Goal: Navigation & Orientation: Find specific page/section

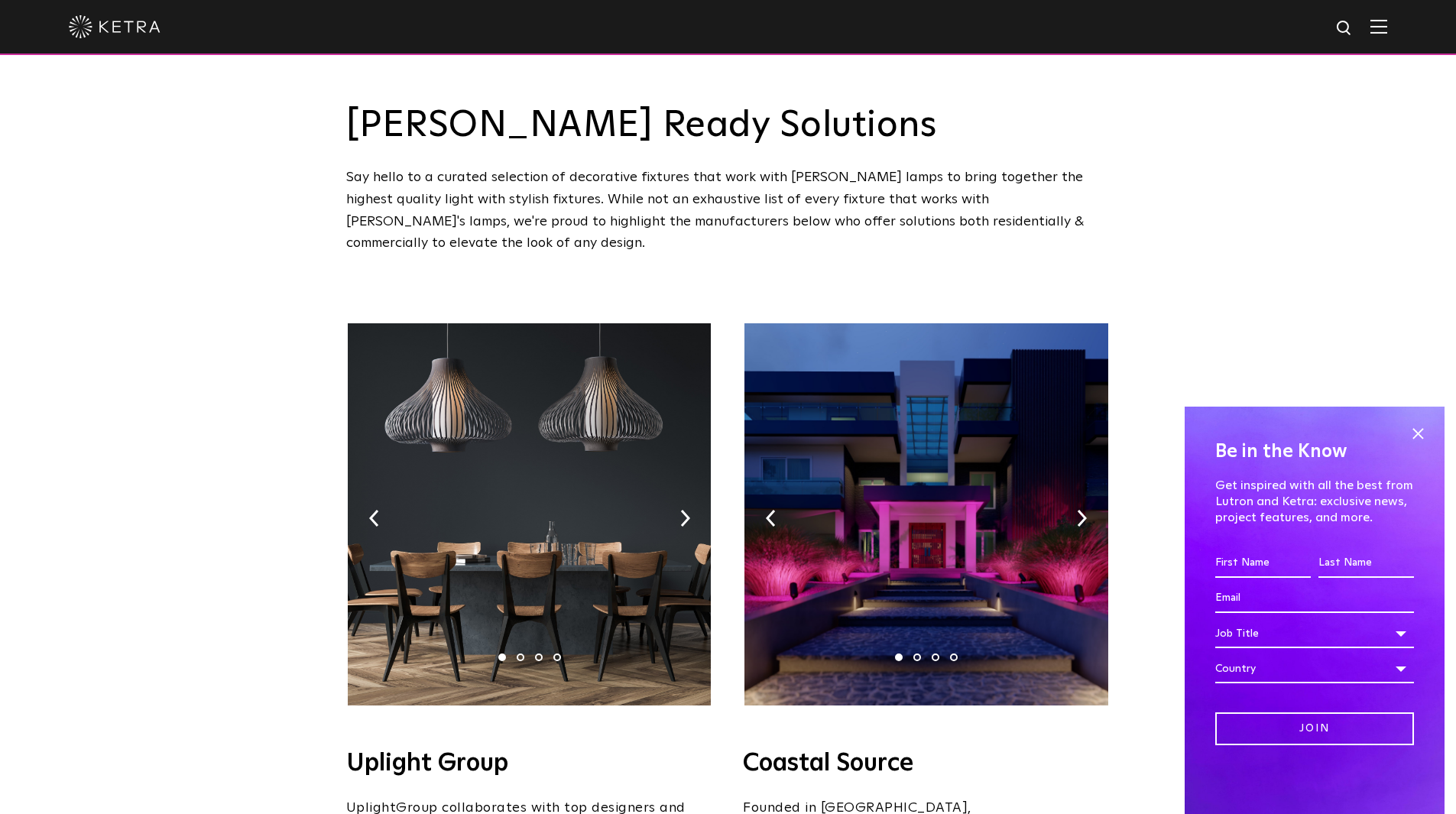
click at [639, 469] on img at bounding box center [529, 513] width 363 height 382
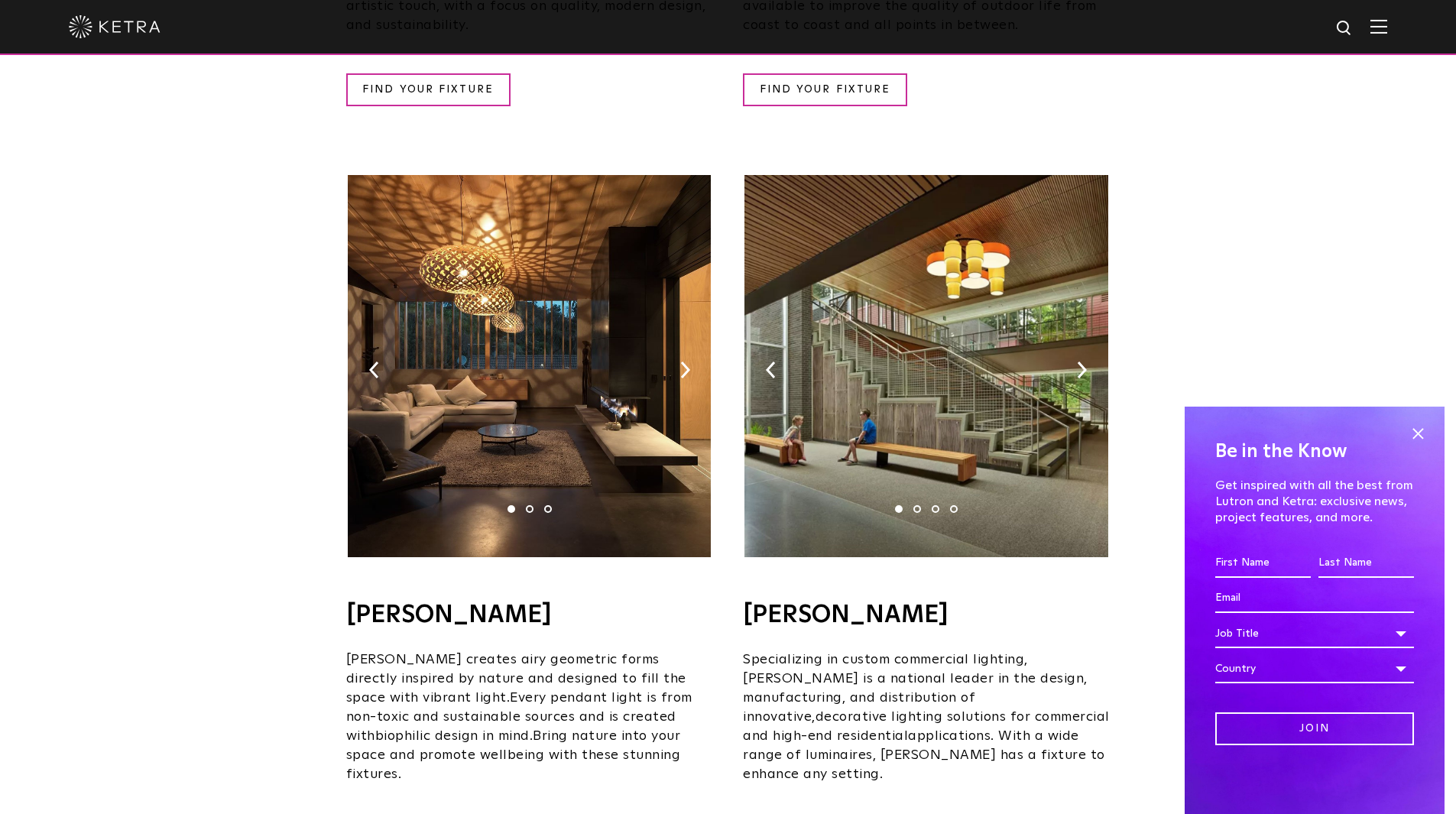
scroll to position [867, 0]
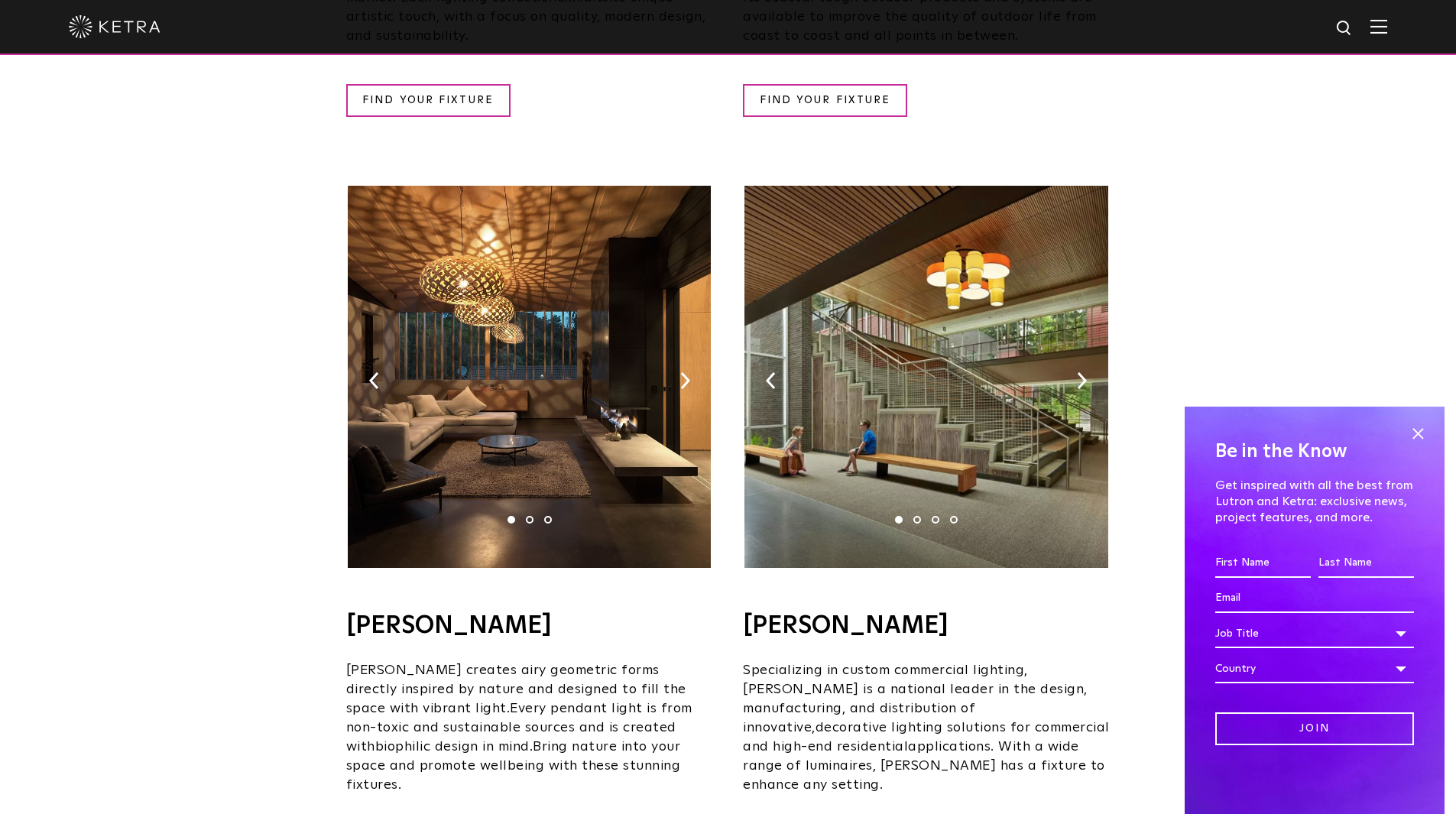
click at [580, 325] on img at bounding box center [529, 376] width 363 height 382
click at [645, 244] on img at bounding box center [529, 376] width 363 height 382
click at [690, 372] on img at bounding box center [685, 380] width 10 height 17
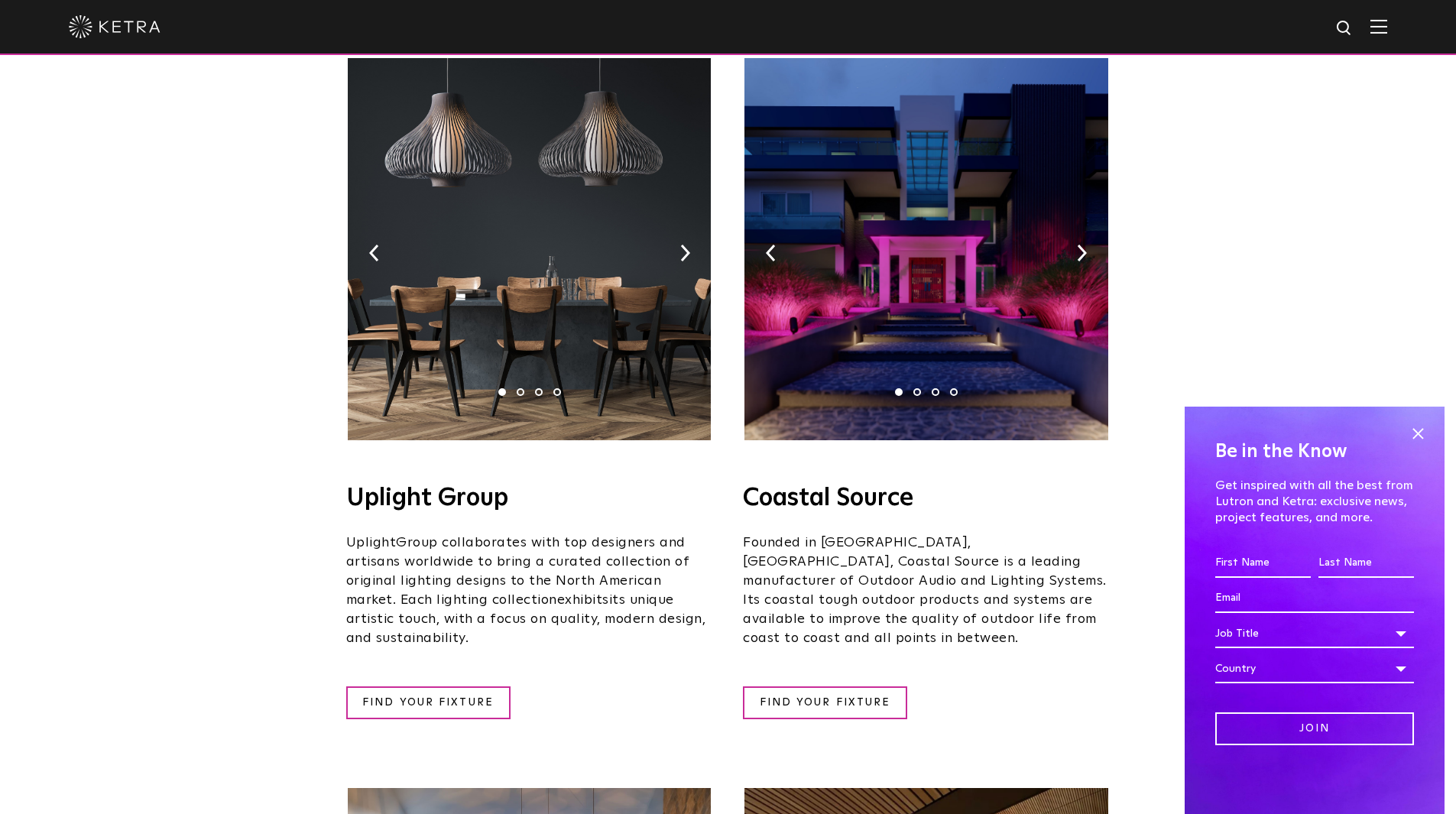
scroll to position [194, 0]
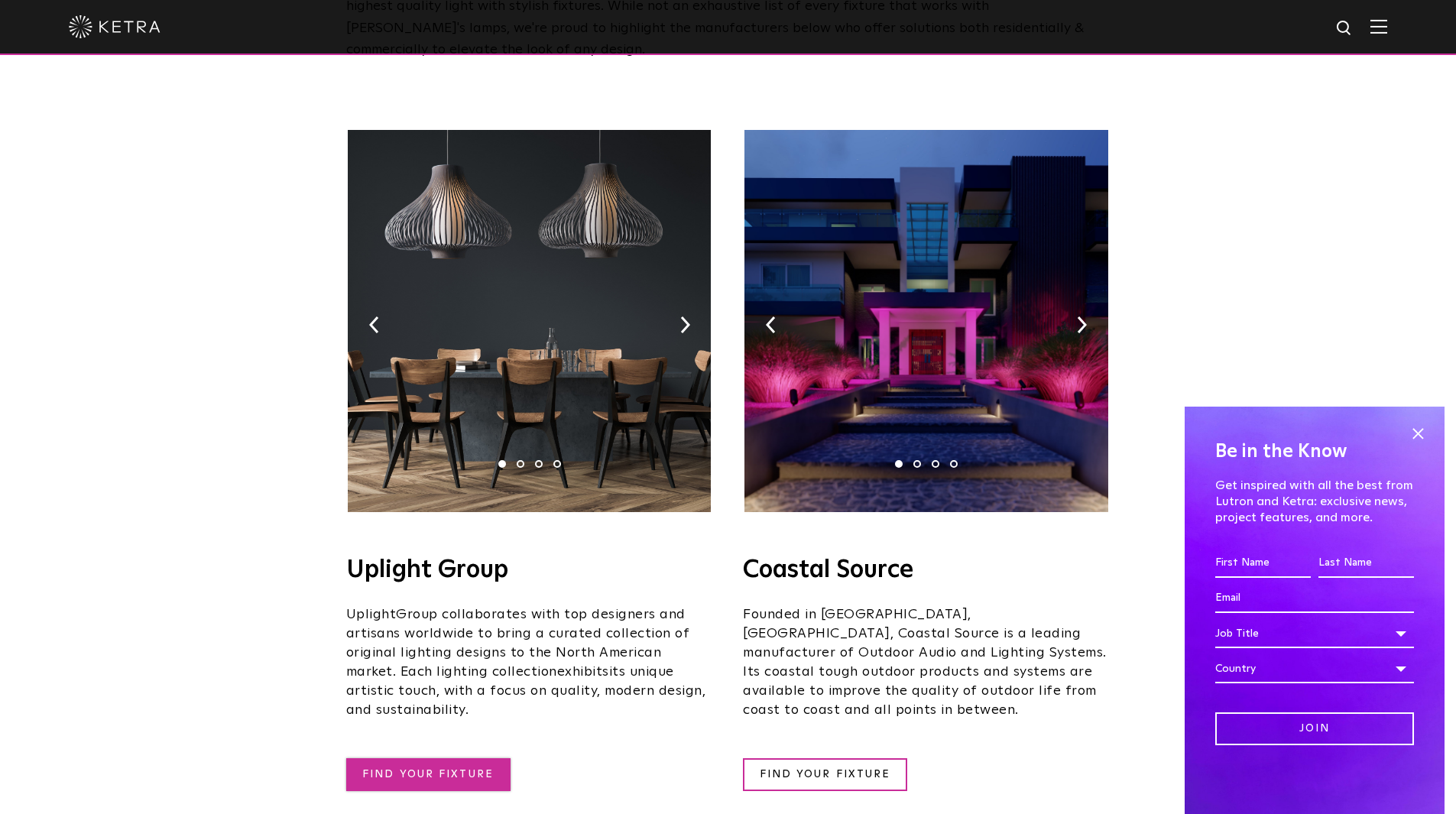
click at [442, 758] on link "FIND YOUR FIXTURE" at bounding box center [429, 775] width 164 height 33
click at [827, 758] on link "FIND YOUR FIXTURE" at bounding box center [825, 775] width 164 height 33
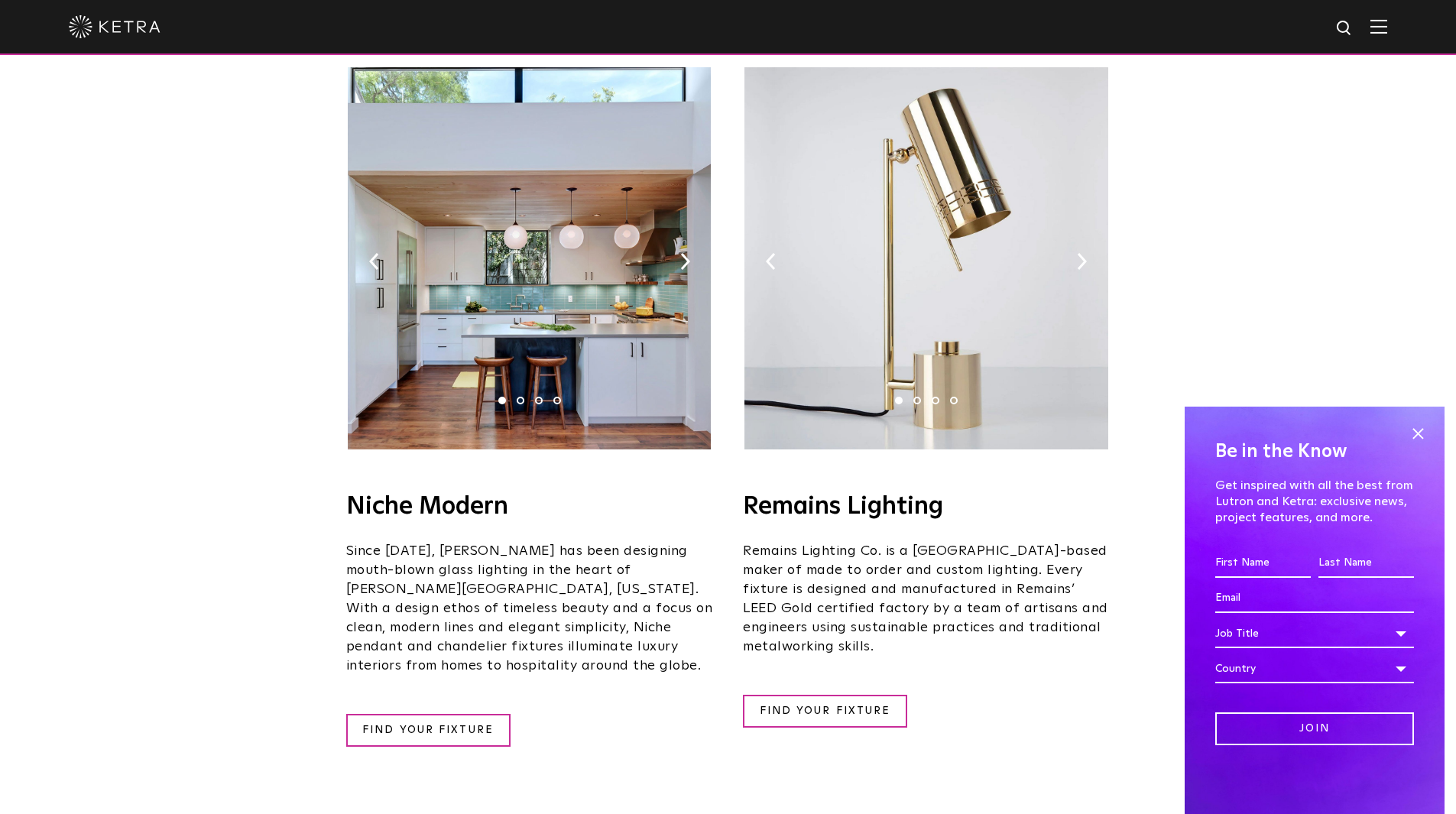
scroll to position [1816, 0]
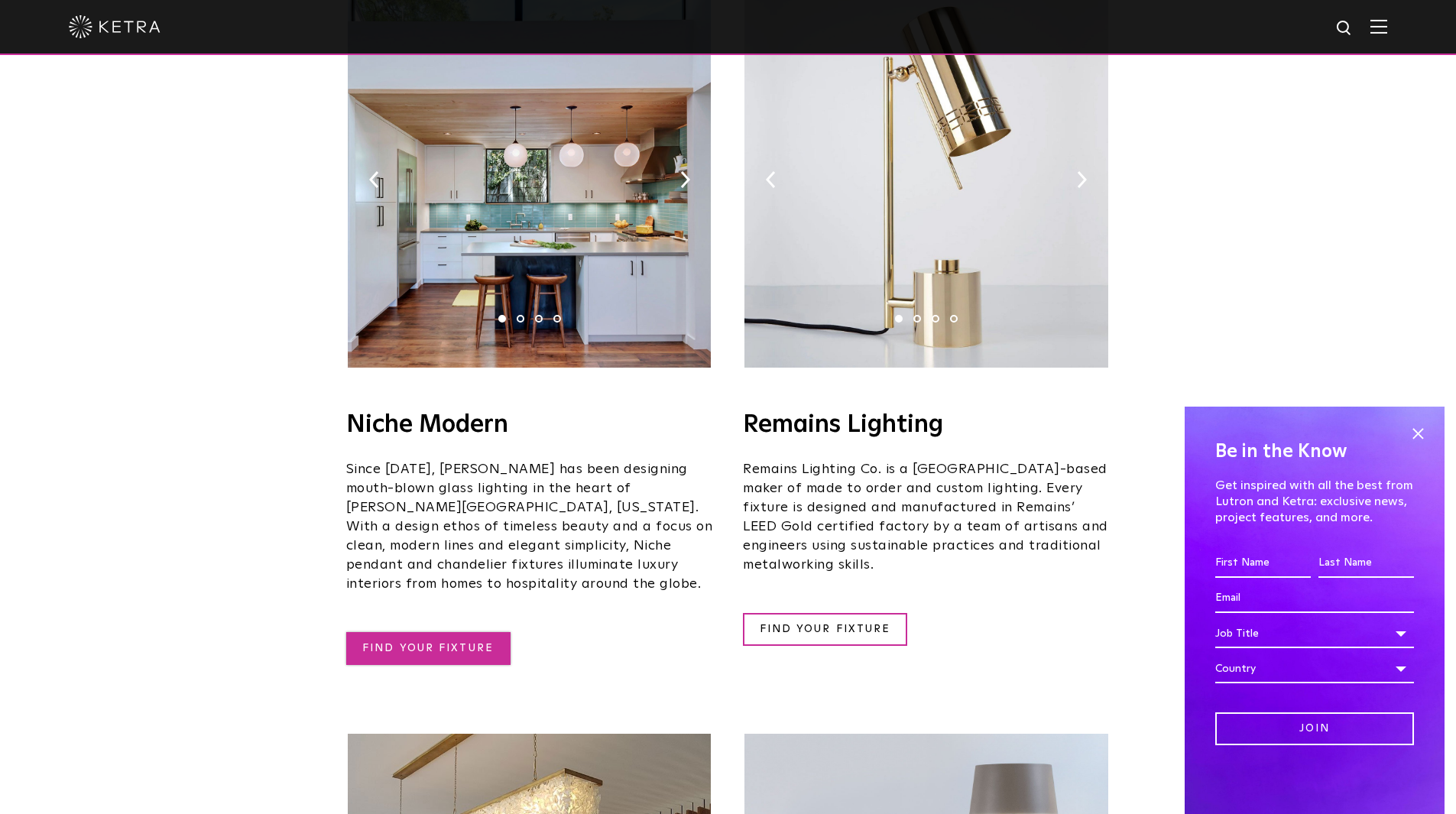
click at [417, 632] on link "FIND YOUR FIXTURE" at bounding box center [429, 648] width 164 height 33
click at [448, 632] on link "FIND YOUR FIXTURE" at bounding box center [429, 648] width 164 height 33
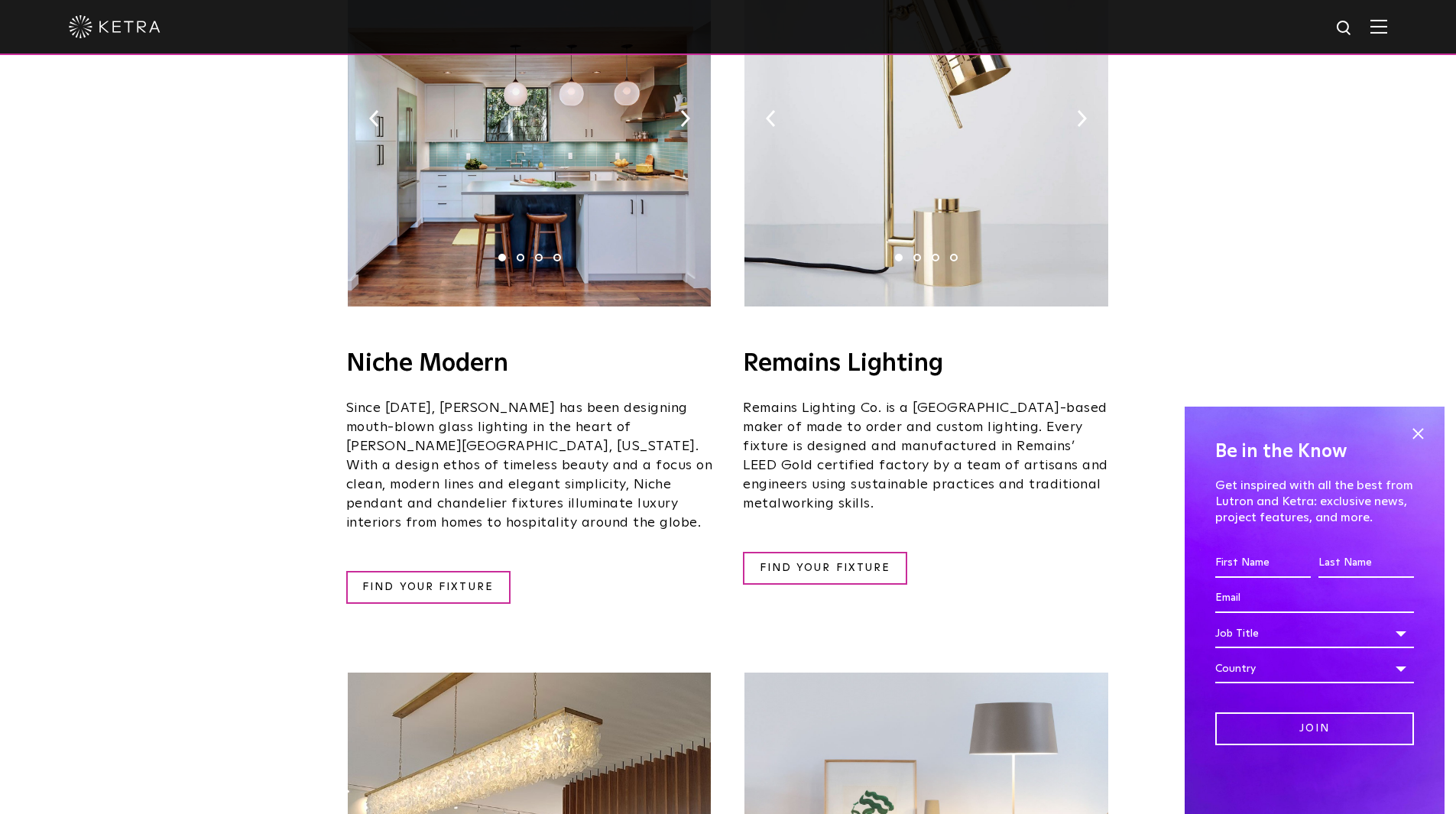
scroll to position [1776, 0]
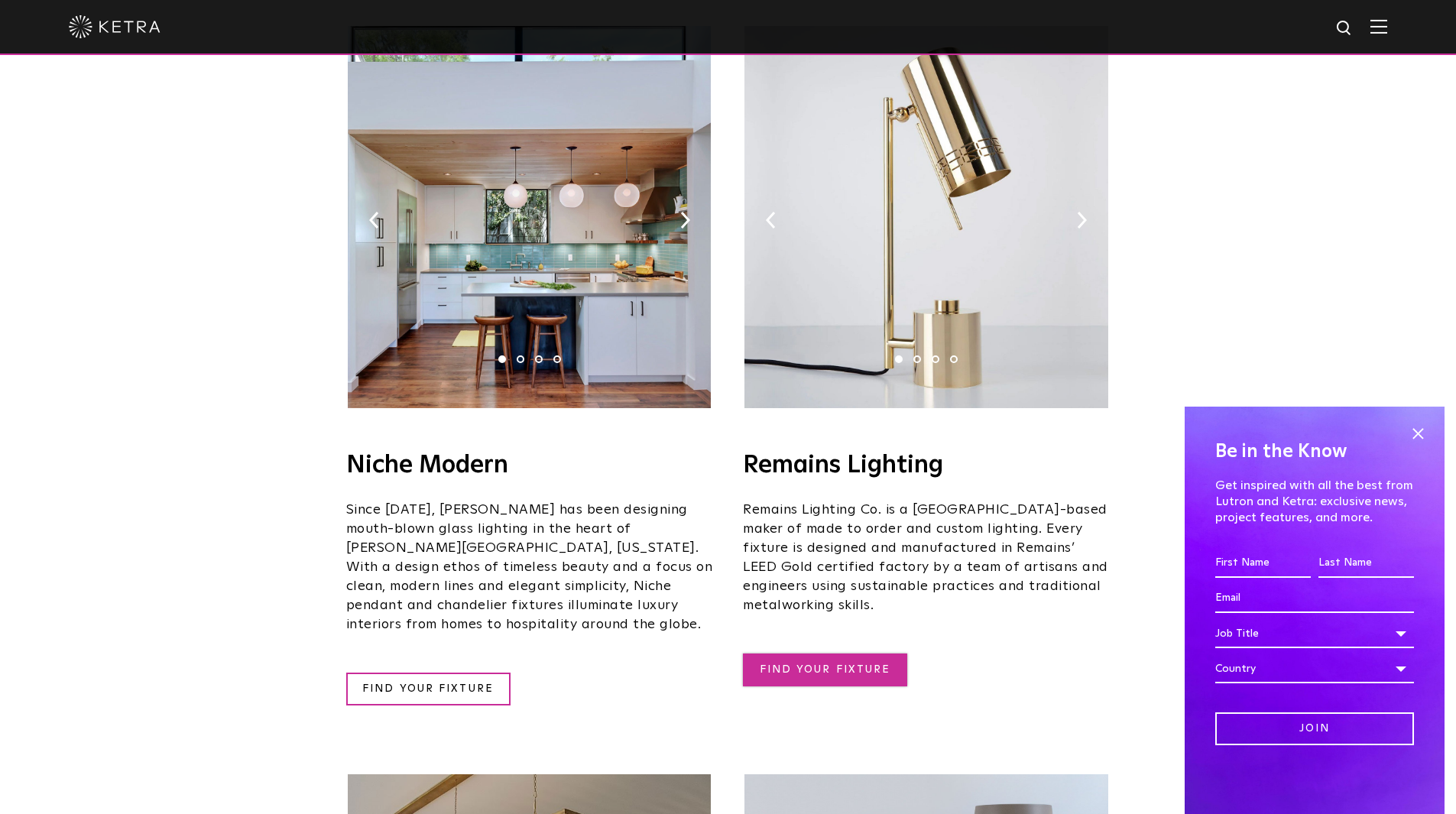
click at [823, 653] on link "FIND YOUR FIXTURE" at bounding box center [825, 669] width 164 height 33
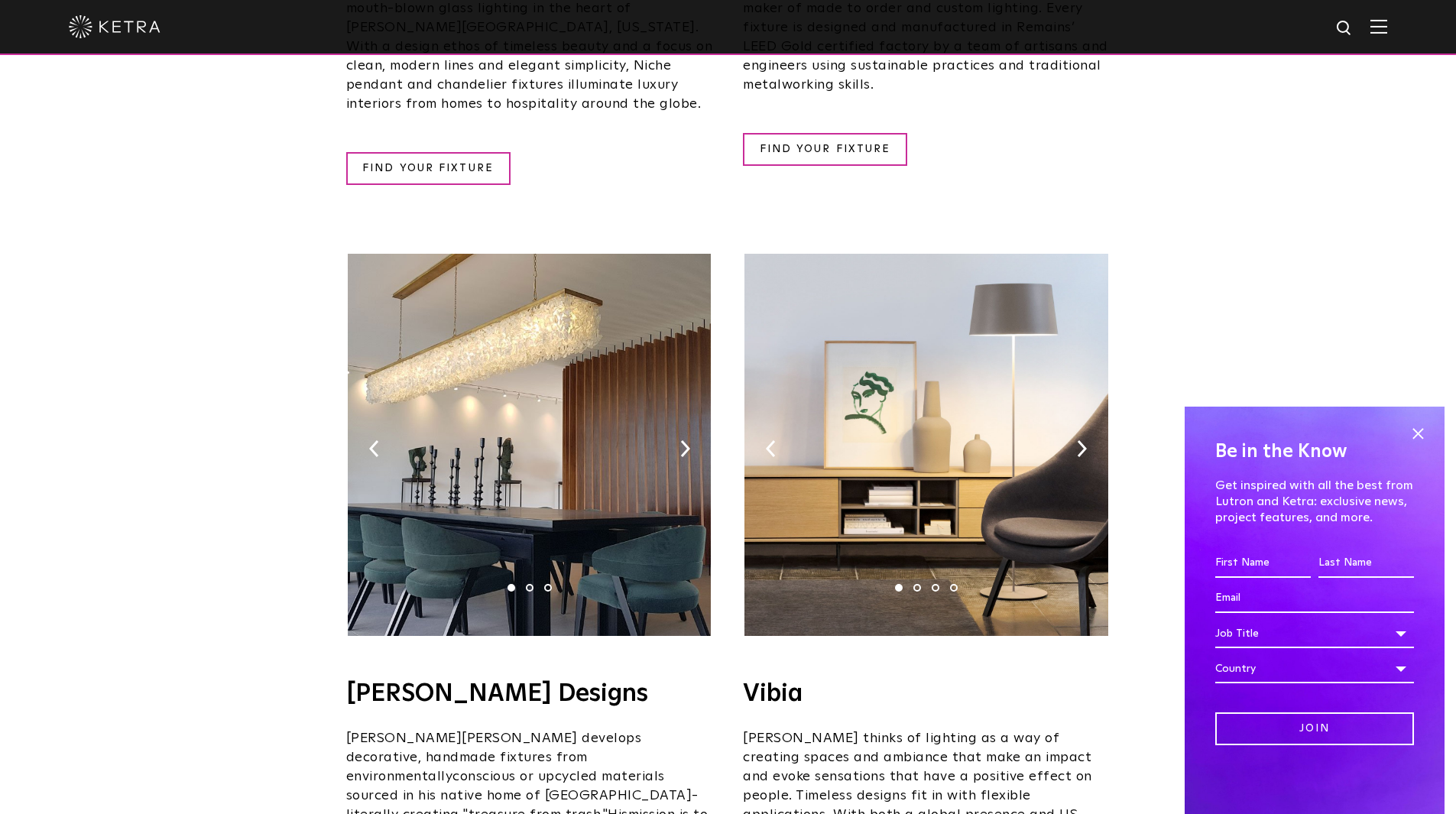
scroll to position [2306, 0]
